Goal: Navigation & Orientation: Find specific page/section

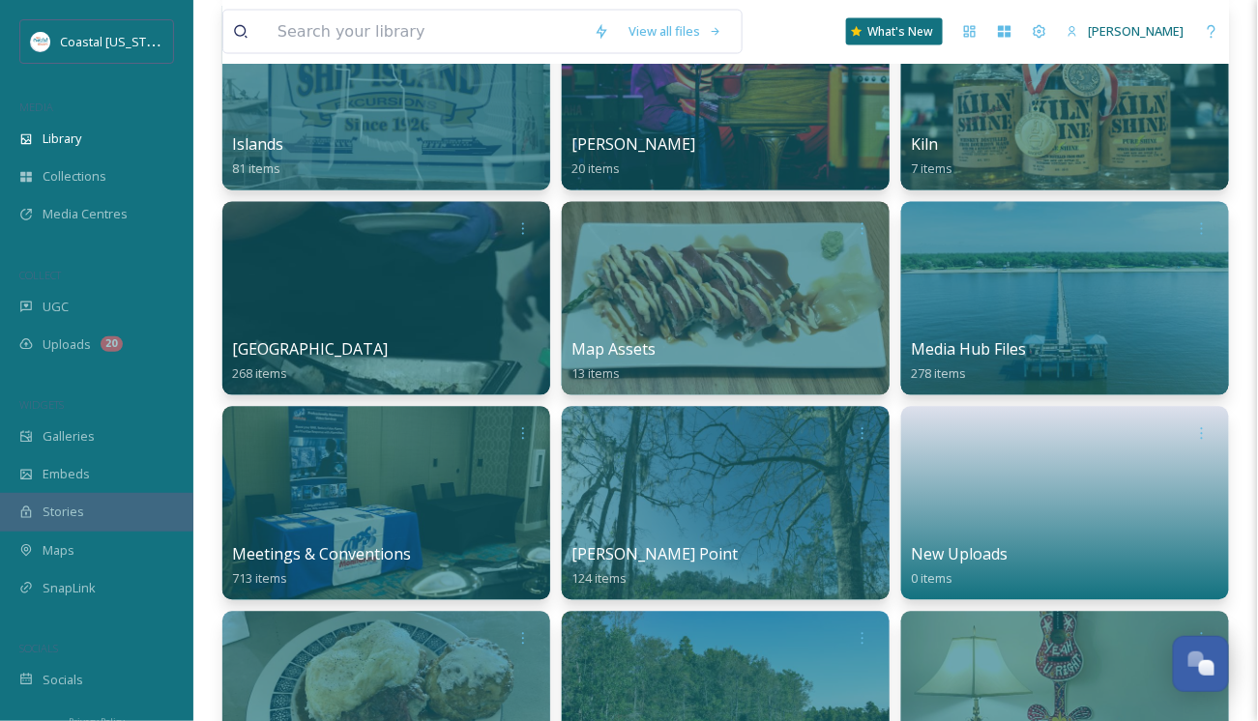
scroll to position [1063, 0]
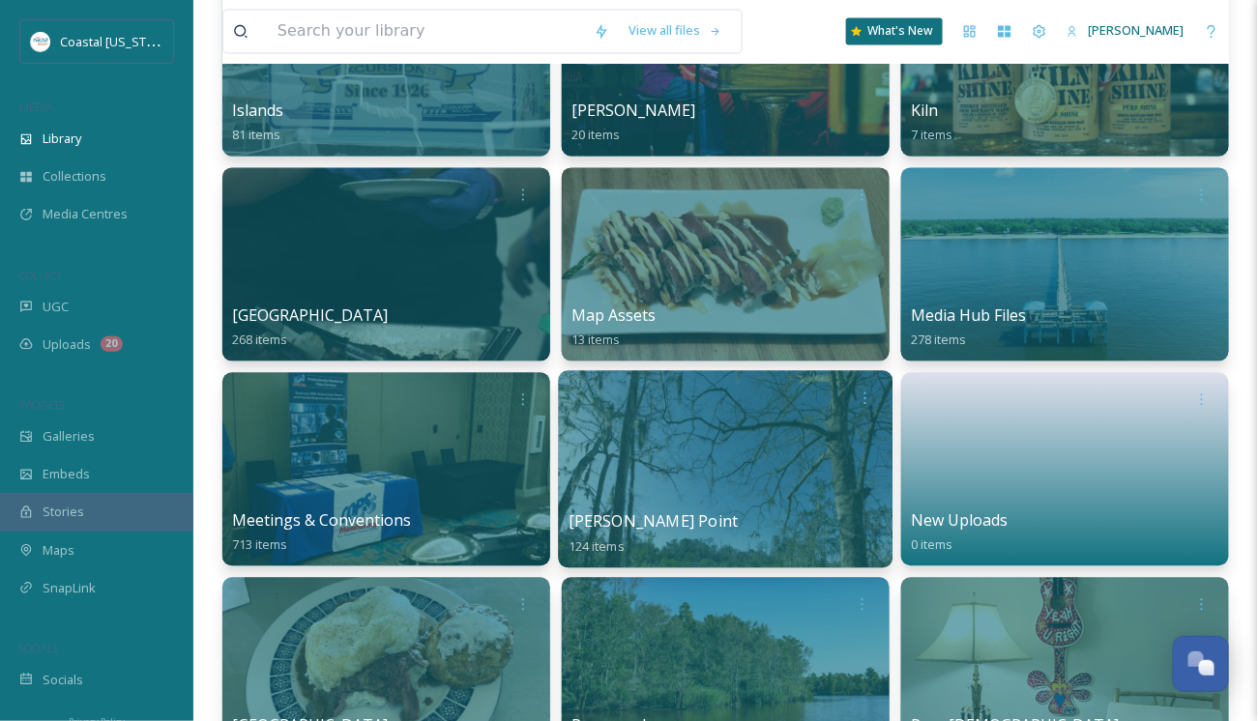
click at [685, 485] on div at bounding box center [726, 469] width 334 height 197
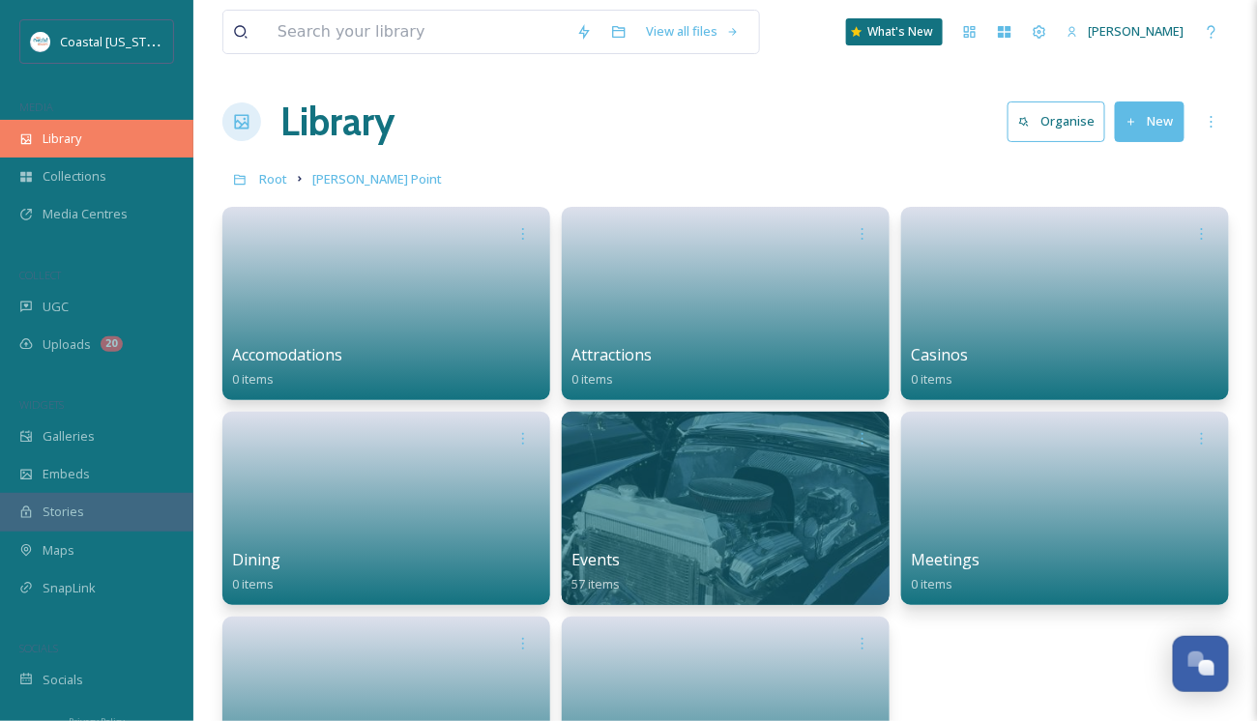
click at [51, 138] on span "Library" at bounding box center [62, 139] width 39 height 18
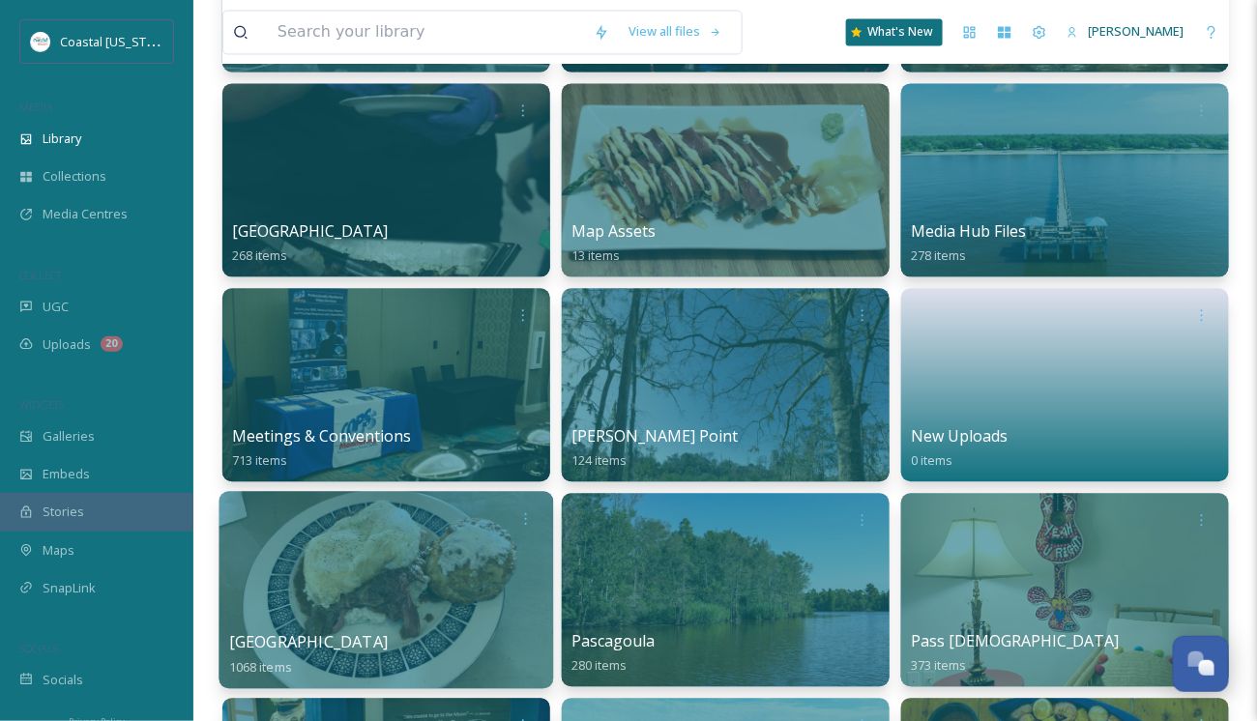
scroll to position [1160, 0]
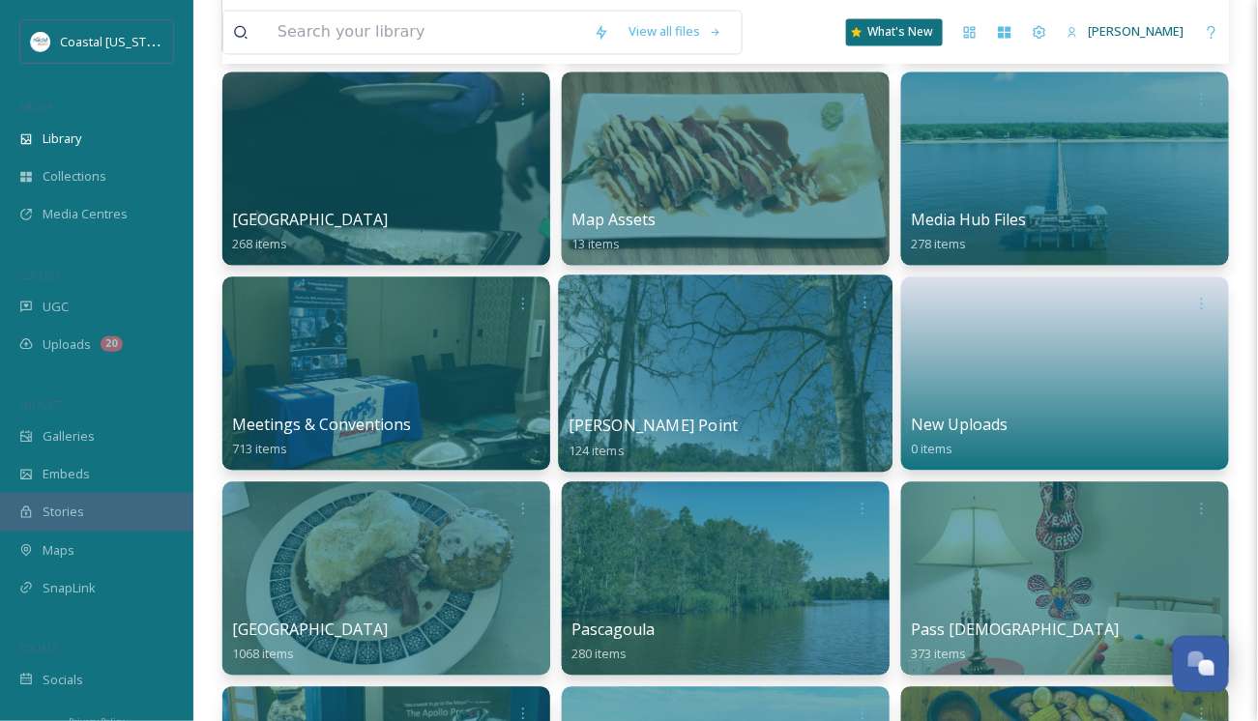
click at [662, 412] on div at bounding box center [726, 373] width 334 height 197
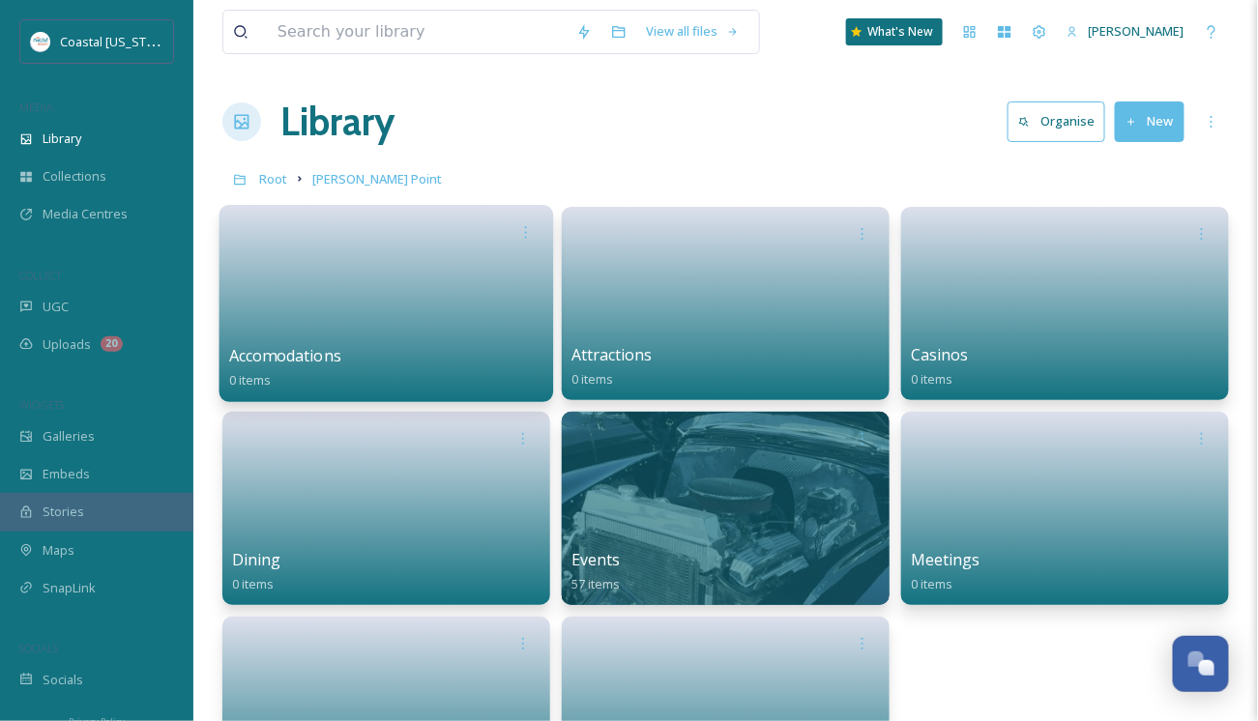
click at [362, 334] on link at bounding box center [386, 297] width 314 height 94
